Goal: Information Seeking & Learning: Learn about a topic

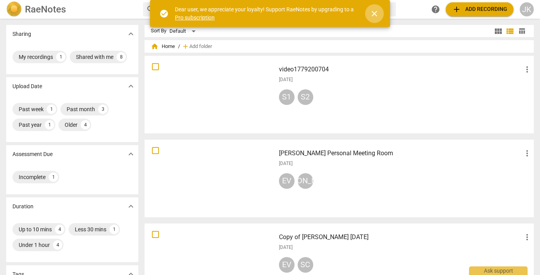
click at [376, 13] on span "close" at bounding box center [374, 13] width 9 height 9
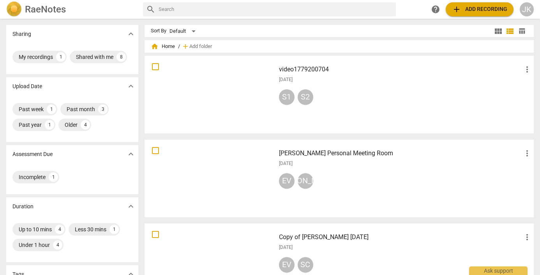
click at [224, 98] on div at bounding box center [209, 94] width 125 height 72
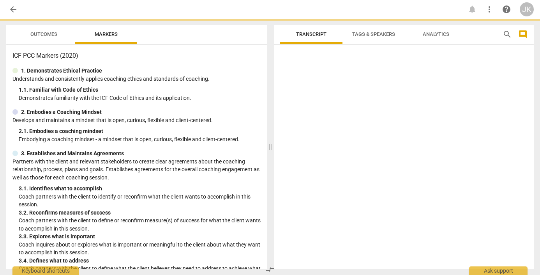
click at [224, 98] on p "Demonstrates familiarity with the ICF Code of Ethics and its application." at bounding box center [140, 98] width 242 height 8
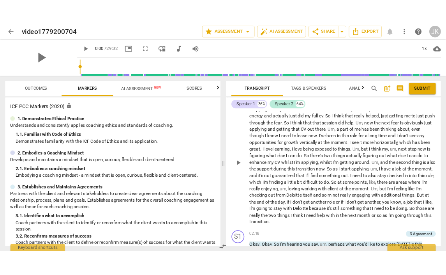
scroll to position [65, 0]
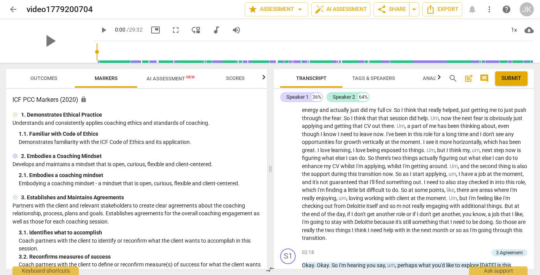
click at [45, 76] on span "Outcomes" at bounding box center [43, 78] width 27 height 6
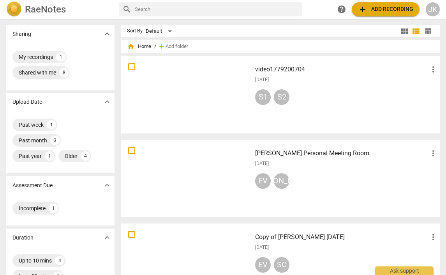
click at [161, 74] on div at bounding box center [186, 94] width 125 height 72
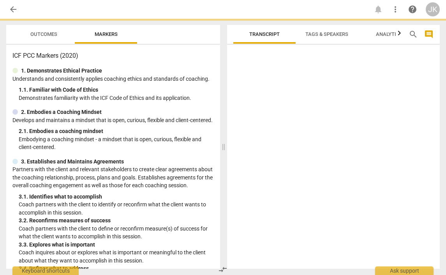
click at [161, 74] on div "1. Demonstrates Ethical Practice" at bounding box center [112, 71] width 201 height 8
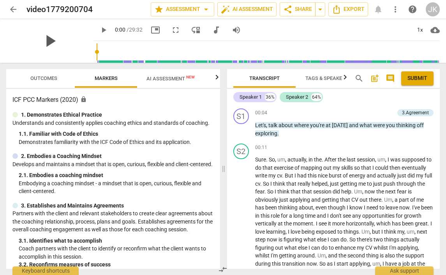
click at [44, 37] on span "play_arrow" at bounding box center [50, 41] width 20 height 20
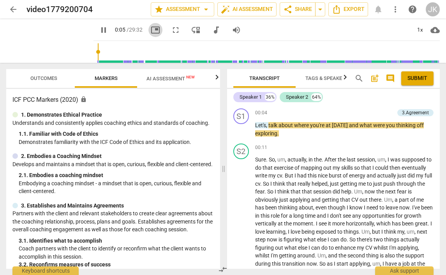
click at [151, 29] on span "picture_in_picture" at bounding box center [155, 29] width 9 height 9
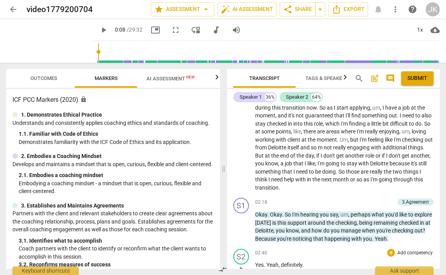
scroll to position [154, 0]
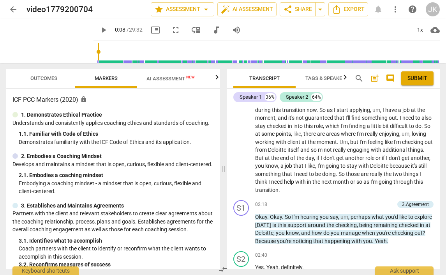
click at [265, 155] on span "But" at bounding box center [260, 158] width 10 height 6
click at [242, 224] on span "pause" at bounding box center [241, 228] width 9 height 9
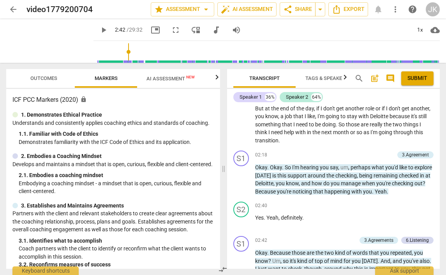
scroll to position [203, 0]
click at [241, 261] on span "play_arrow" at bounding box center [241, 265] width 9 height 9
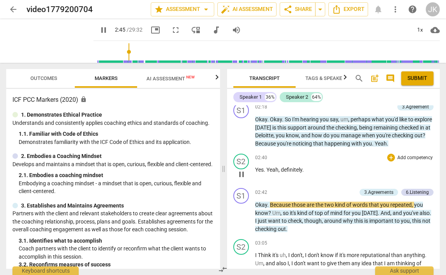
scroll to position [257, 0]
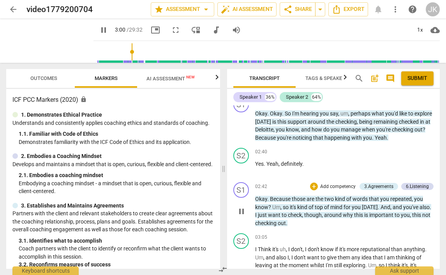
click at [242, 207] on span "pause" at bounding box center [241, 211] width 9 height 9
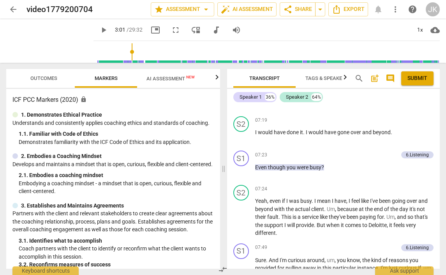
scroll to position [943, 0]
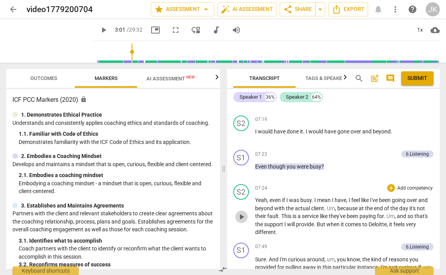
click at [241, 212] on span "play_arrow" at bounding box center [241, 216] width 9 height 9
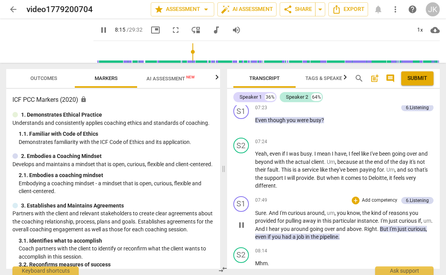
scroll to position [1163, 0]
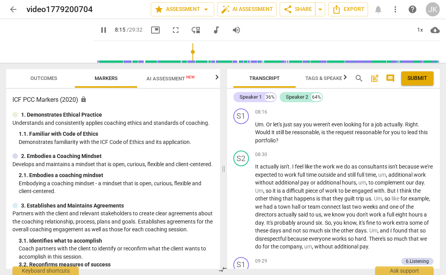
click at [241, 209] on div "S1 play_arrow pause 00:04 + Add competency 3.Agreement keyboard_arrow_right Let…" at bounding box center [333, 186] width 213 height 163
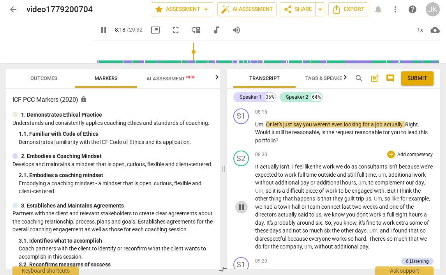
click at [242, 202] on span "pause" at bounding box center [241, 206] width 9 height 9
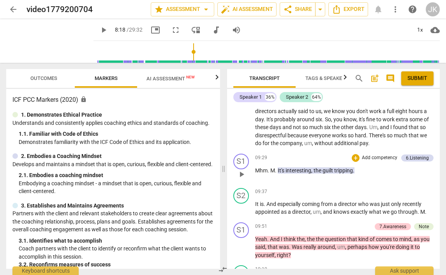
scroll to position [1270, 0]
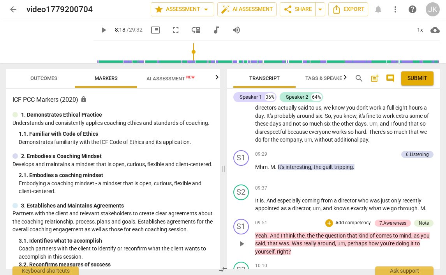
click at [240, 239] on span "play_arrow" at bounding box center [241, 243] width 9 height 9
click at [243, 239] on span "pause" at bounding box center [241, 243] width 9 height 9
type input "607"
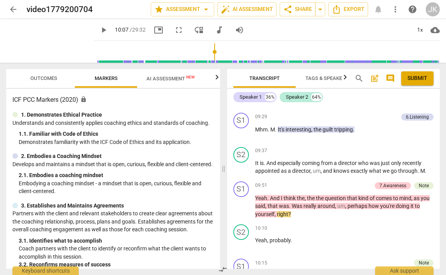
scroll to position [0, 0]
click at [49, 79] on span "Outcomes" at bounding box center [43, 78] width 27 height 6
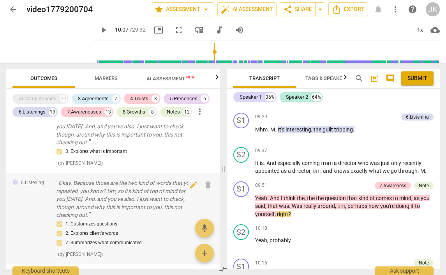
scroll to position [172, 0]
